Goal: Transaction & Acquisition: Purchase product/service

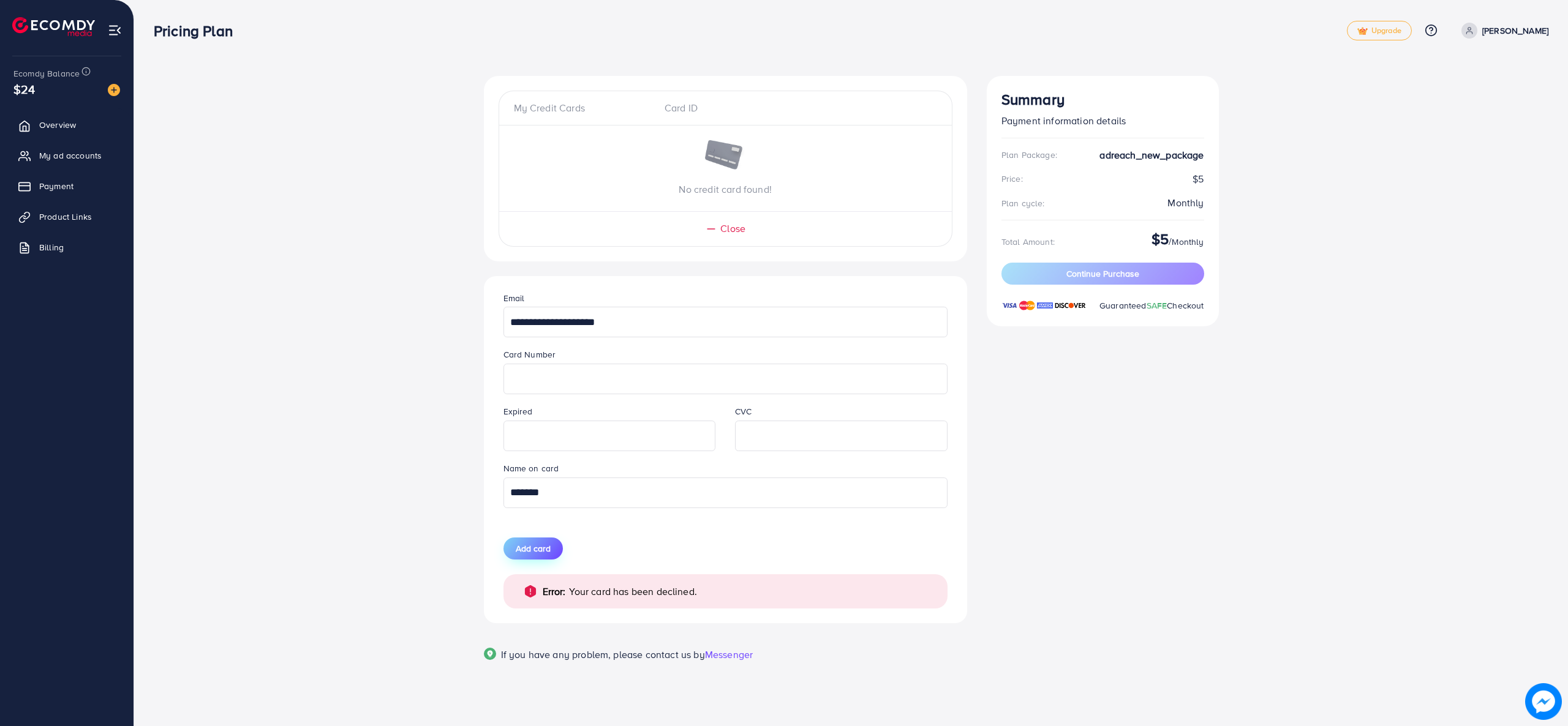
click at [544, 550] on span "Add card" at bounding box center [533, 549] width 35 height 13
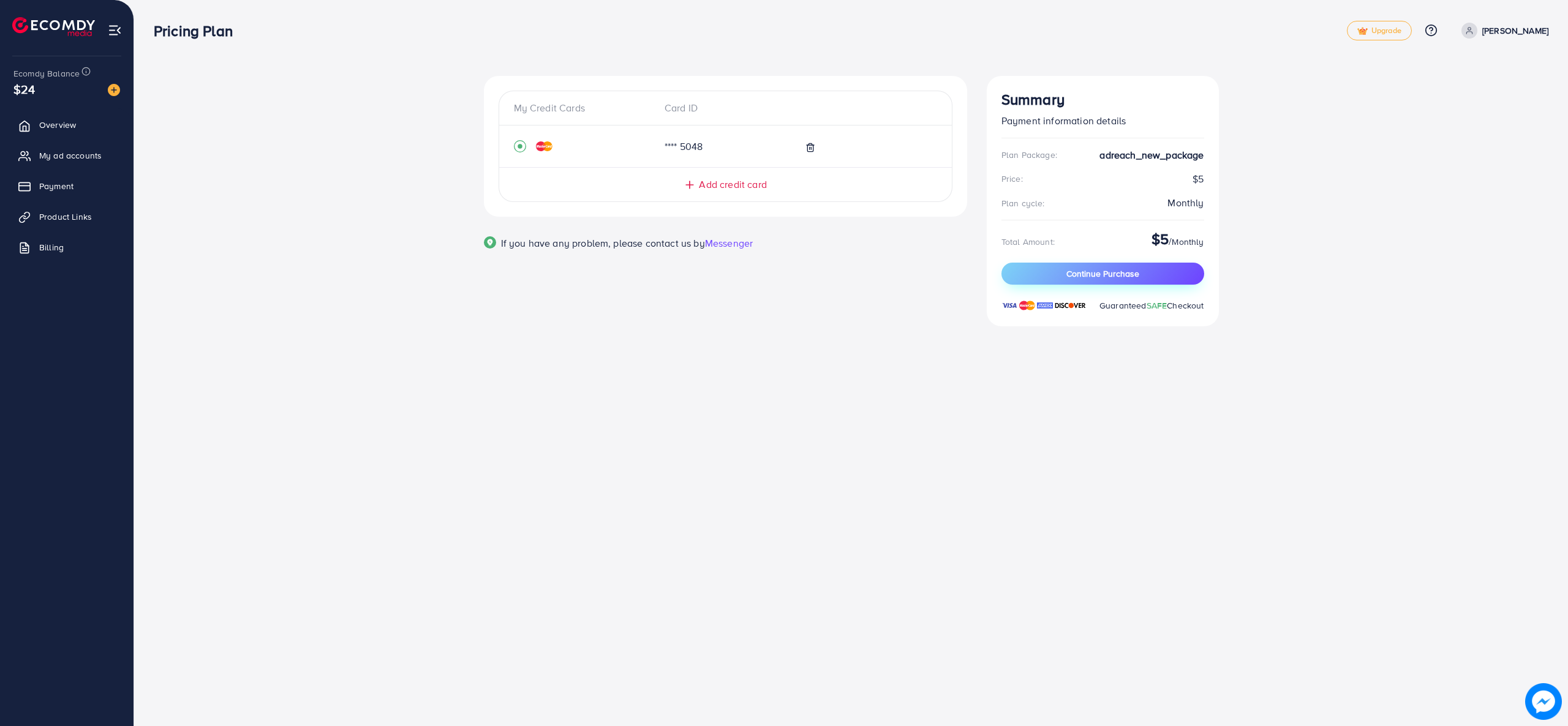
click at [1067, 268] on span "Continue Purchase" at bounding box center [1102, 274] width 73 height 13
click at [1074, 270] on span "Continue Purchase" at bounding box center [1102, 274] width 73 height 13
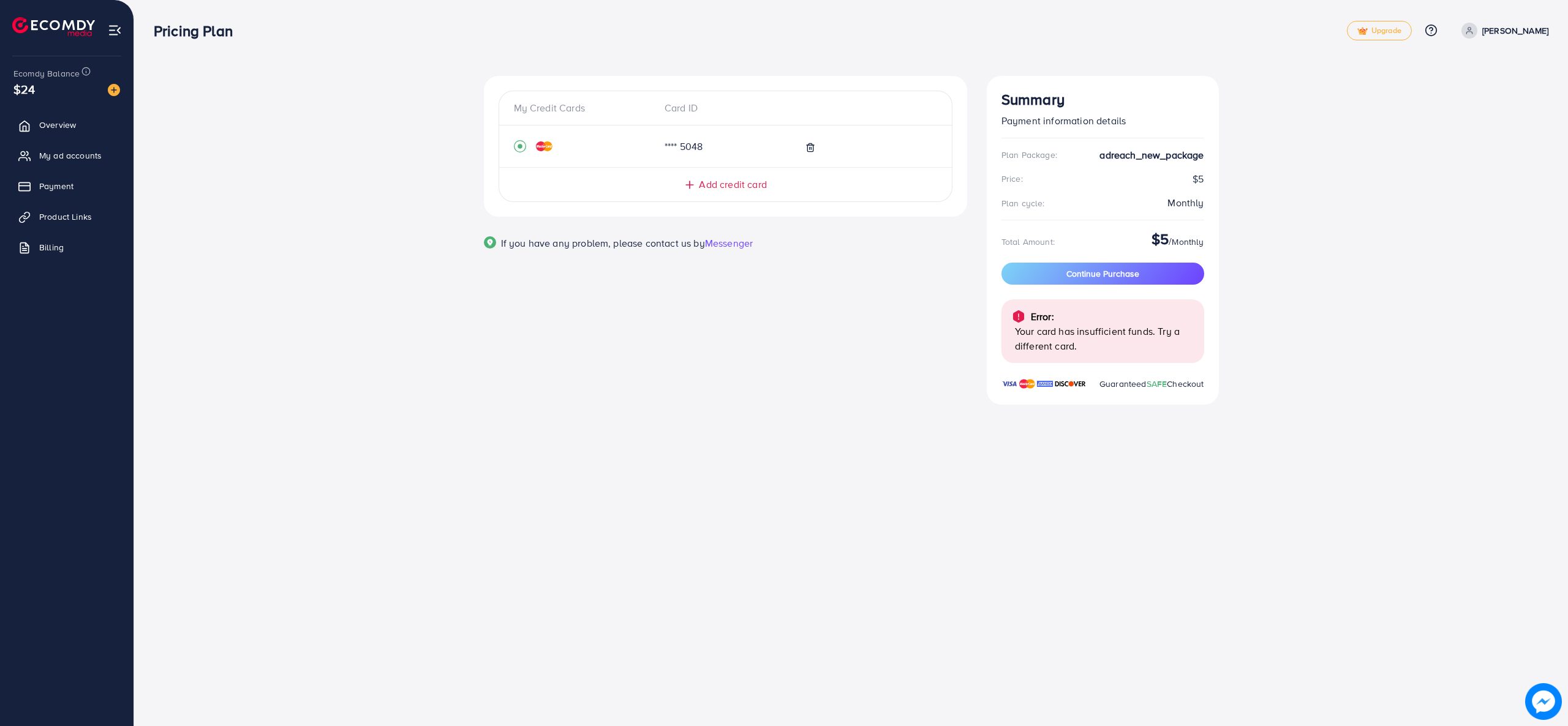
click at [1059, 335] on p "Your card has insufficient funds. Try a different card." at bounding box center [1104, 338] width 180 height 30
drag, startPoint x: 1077, startPoint y: 342, endPoint x: 997, endPoint y: 322, distance: 82.5
click at [997, 322] on div "Summary Payment information details Plan Package: adreach_new_package Price: $5…" at bounding box center [1103, 241] width 232 height 329
click at [939, 397] on div "My Credit Cards Card ID **** 5048 Add credit card Email Card Number Expired CVC…" at bounding box center [724, 248] width 502 height 343
click at [1020, 320] on img at bounding box center [1018, 316] width 14 height 14
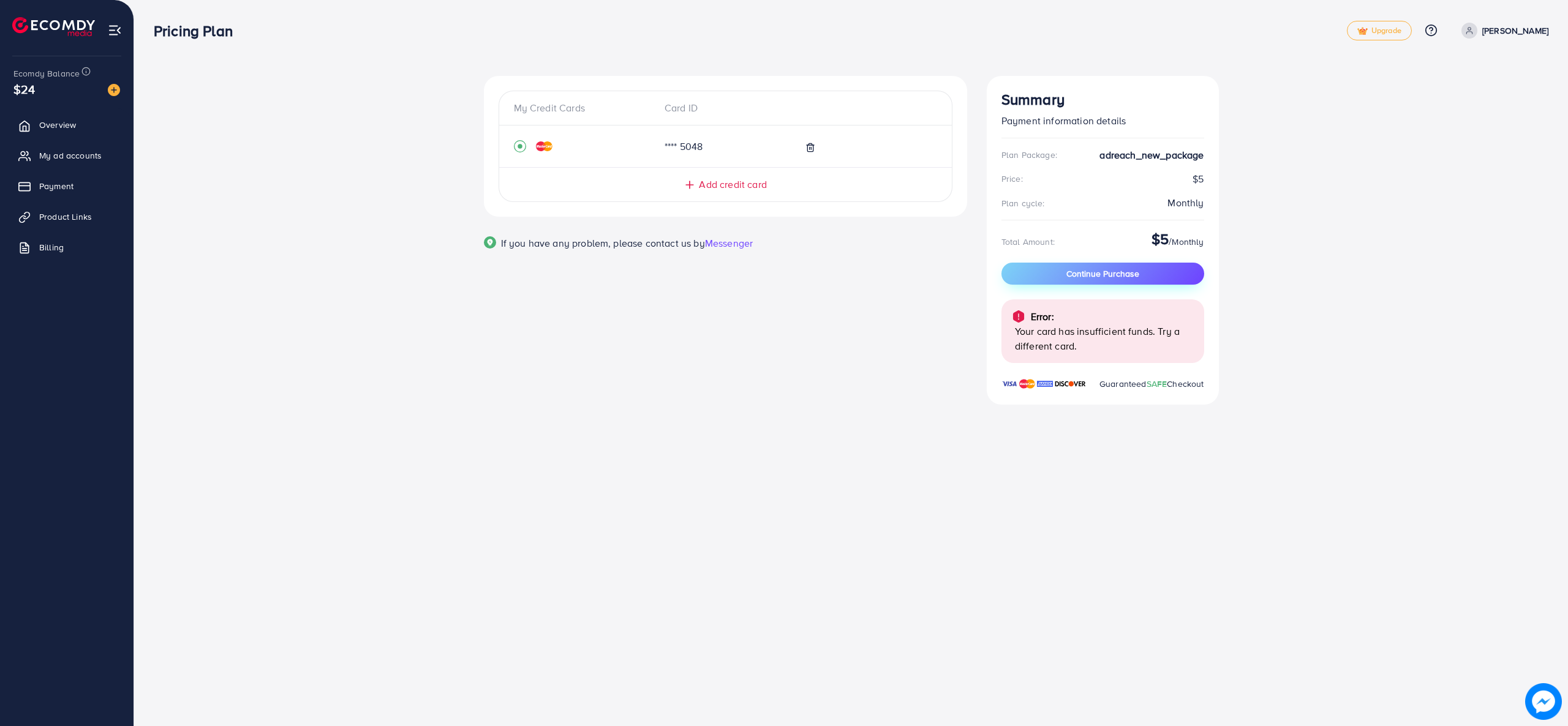
click at [1106, 270] on span "Continue Purchase" at bounding box center [1102, 274] width 73 height 13
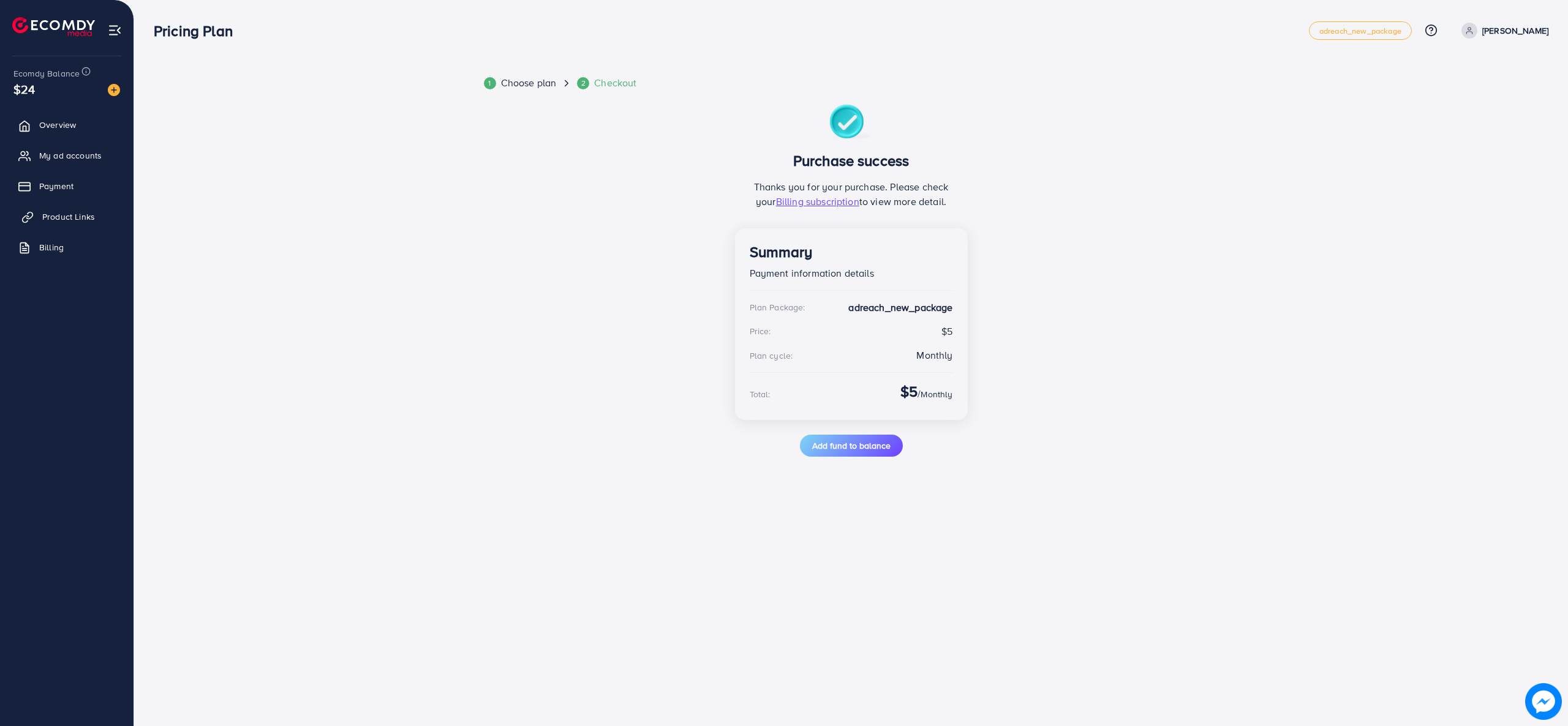
click at [78, 210] on span "Product Links" at bounding box center [68, 217] width 53 height 13
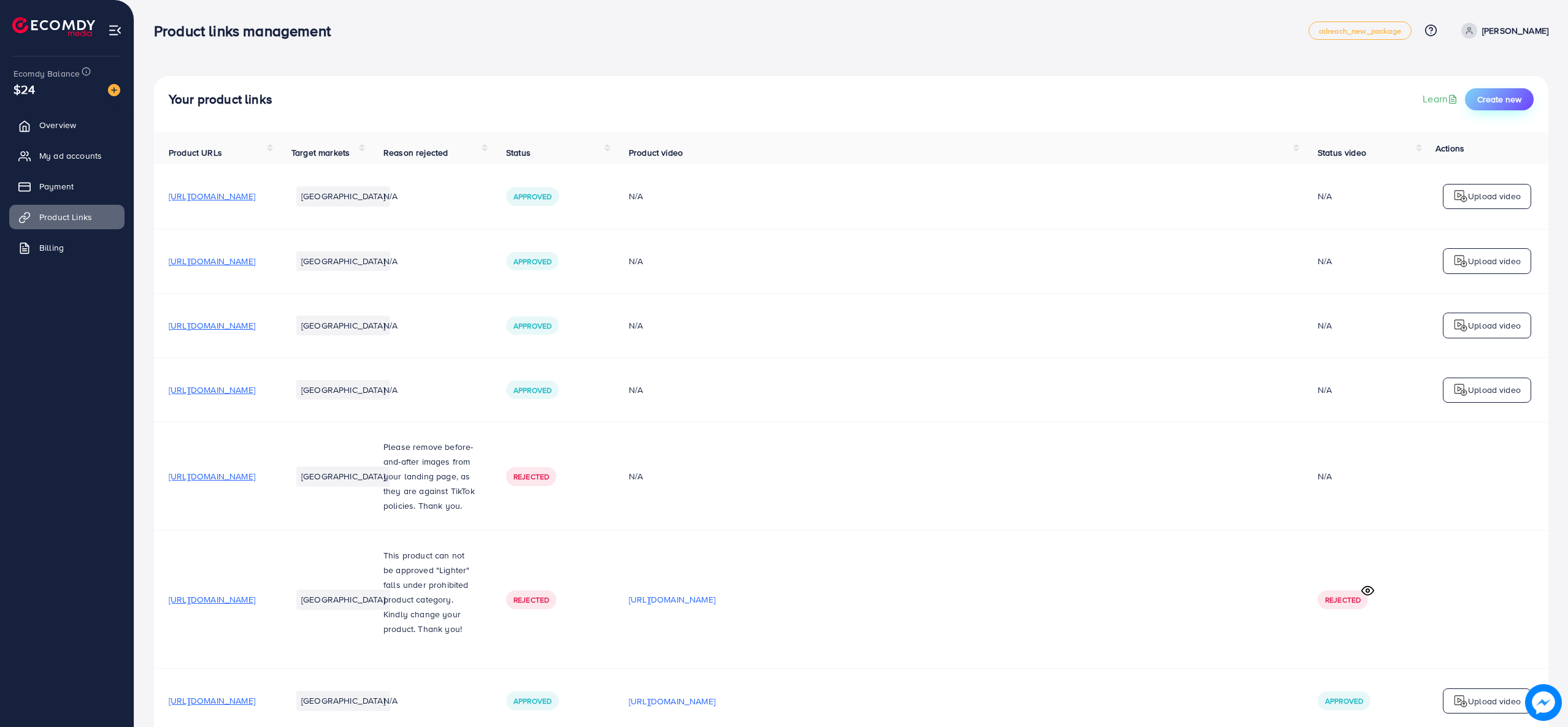
click at [1480, 104] on span "Create new" at bounding box center [1499, 100] width 44 height 13
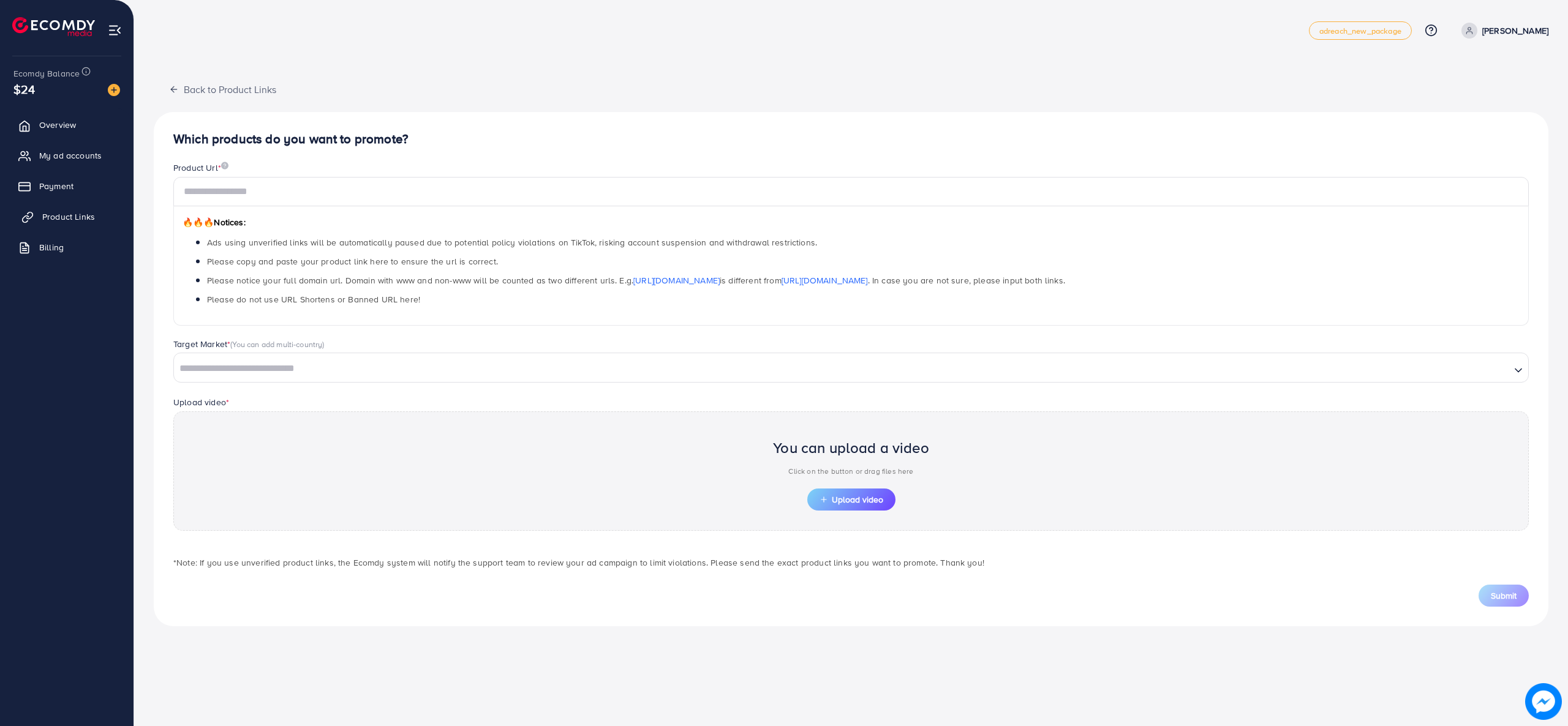
click at [64, 205] on link "Product Links" at bounding box center [66, 217] width 115 height 24
